Goal: Task Accomplishment & Management: Use online tool/utility

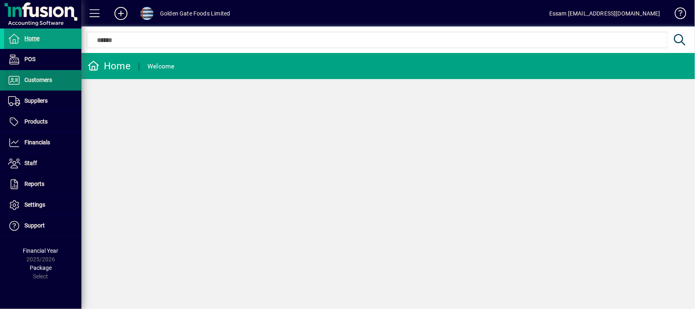
click at [36, 79] on span "Customers" at bounding box center [38, 80] width 28 height 7
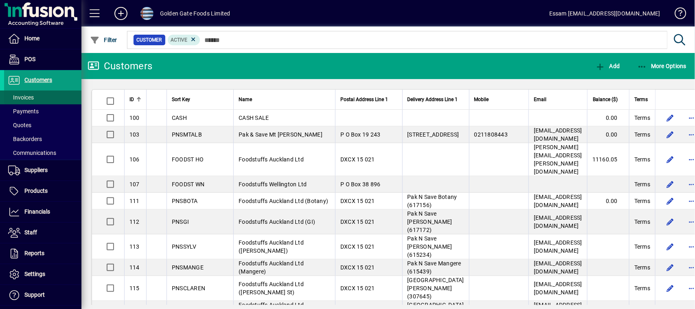
click at [30, 92] on span at bounding box center [42, 98] width 77 height 20
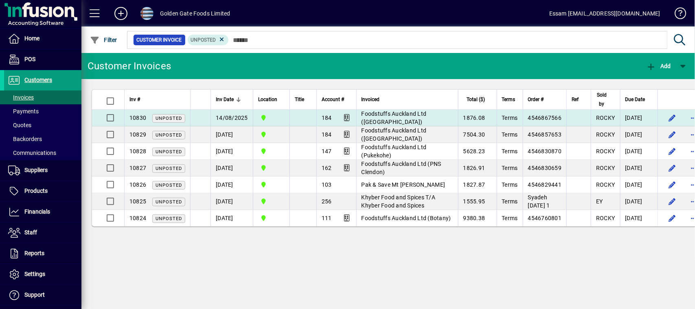
click at [398, 111] on span "Foodstuffs Auckland Ltd ([GEOGRAPHIC_DATA])" at bounding box center [394, 117] width 65 height 15
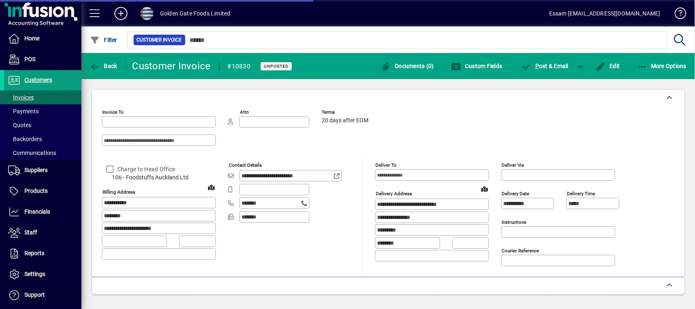
type input "**********"
